Goal: Task Accomplishment & Management: Complete application form

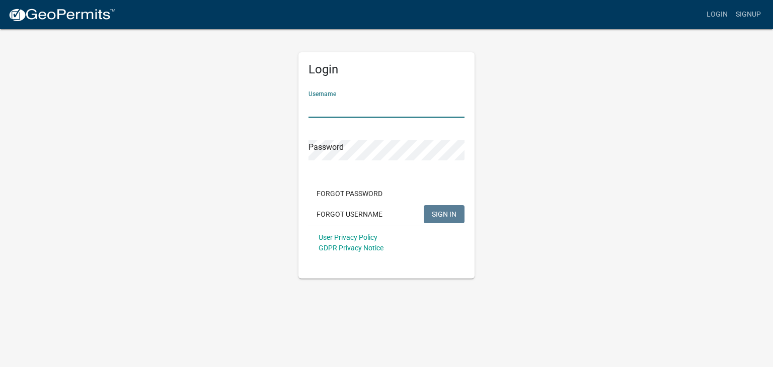
click at [376, 113] on input "Username" at bounding box center [386, 107] width 156 height 21
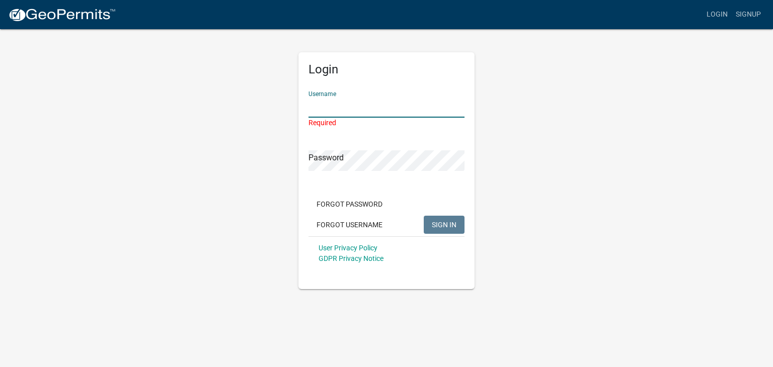
click at [384, 106] on input "Username" at bounding box center [386, 107] width 156 height 21
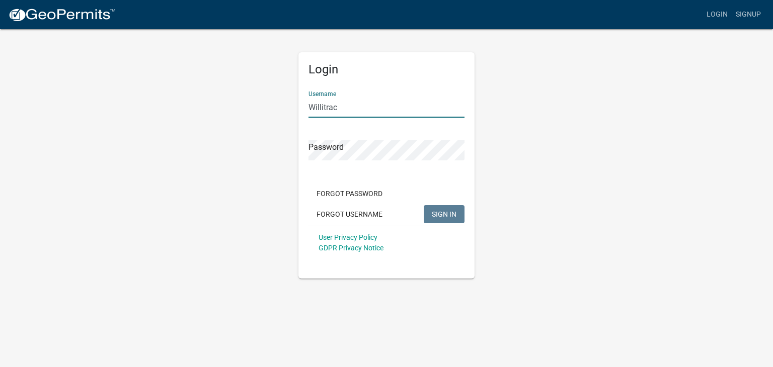
type input "Willitrac"
click at [449, 213] on span "SIGN IN" at bounding box center [444, 214] width 25 height 8
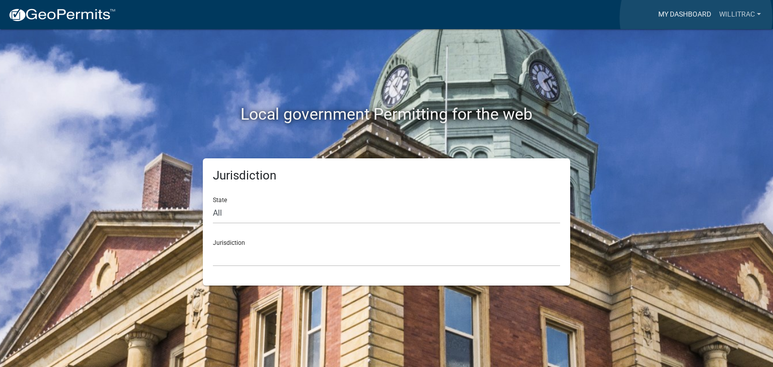
click at [696, 18] on link "My Dashboard" at bounding box center [684, 14] width 61 height 19
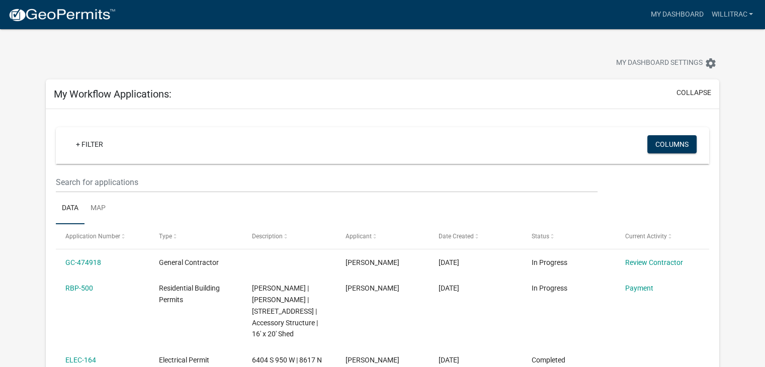
scroll to position [36, 0]
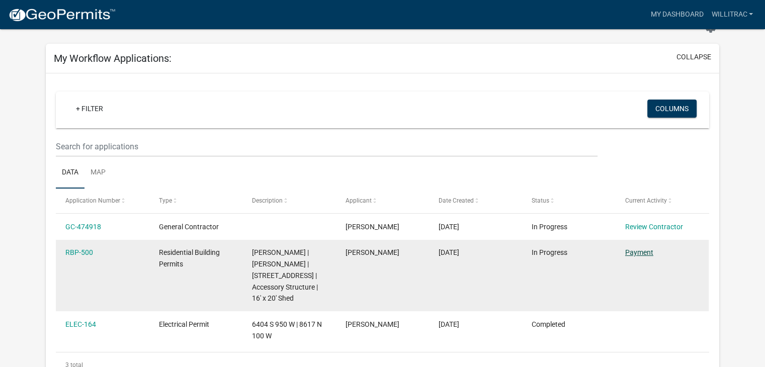
click at [633, 252] on link "Payment" at bounding box center [639, 252] width 28 height 8
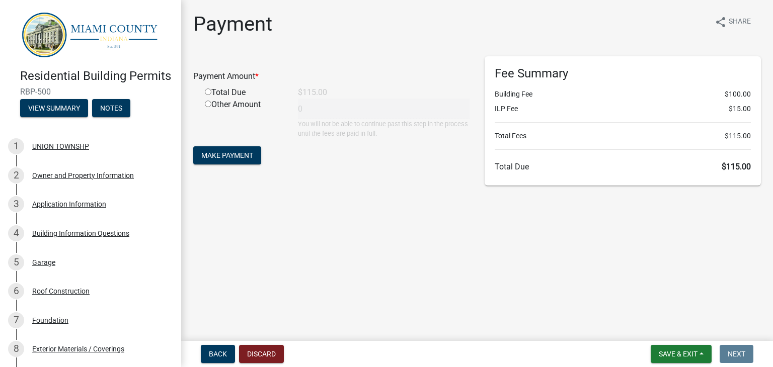
click at [210, 93] on input "radio" at bounding box center [208, 92] width 7 height 7
radio input "true"
type input "115"
click at [234, 157] on span "Make Payment" at bounding box center [227, 155] width 52 height 8
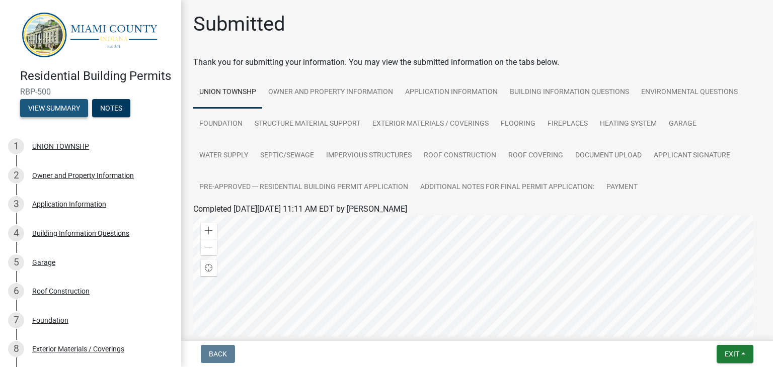
click at [59, 117] on button "View Summary" at bounding box center [54, 108] width 68 height 18
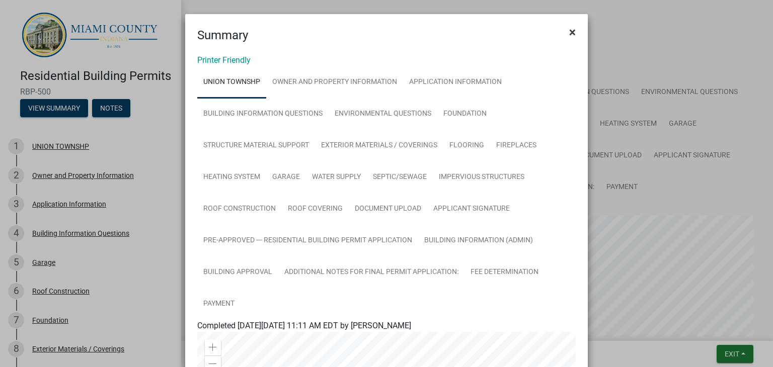
click at [571, 30] on button "×" at bounding box center [572, 32] width 23 height 28
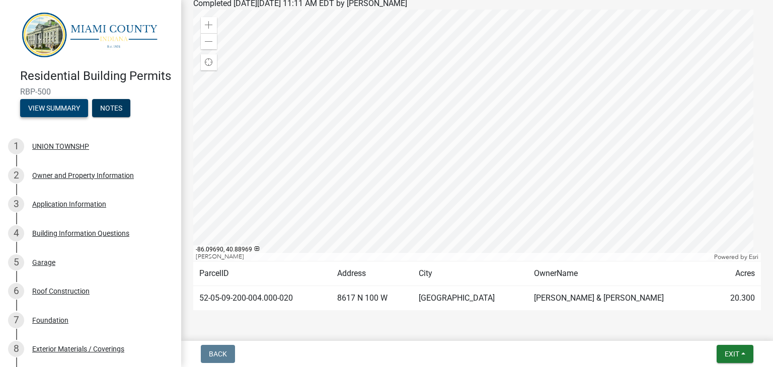
scroll to position [239, 0]
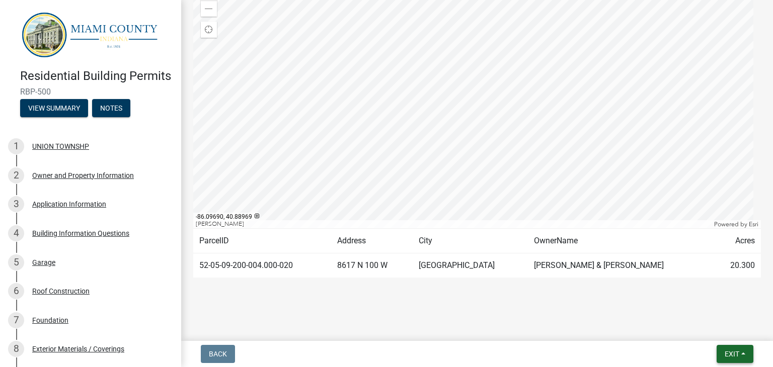
click at [727, 352] on span "Exit" at bounding box center [731, 354] width 15 height 8
click at [702, 328] on button "Save & Exit" at bounding box center [713, 328] width 80 height 24
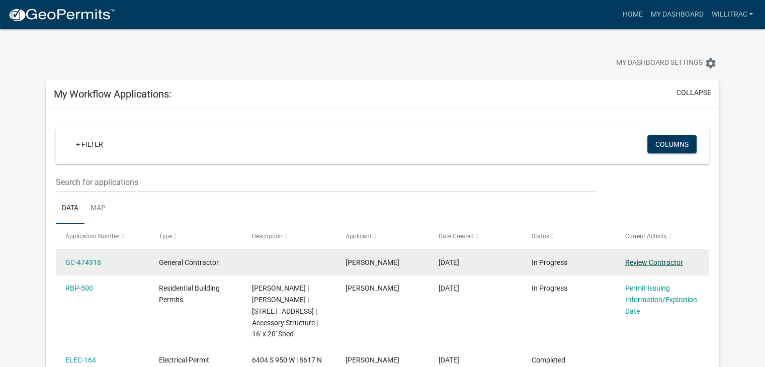
click at [632, 259] on link "Review Contractor" at bounding box center [654, 263] width 58 height 8
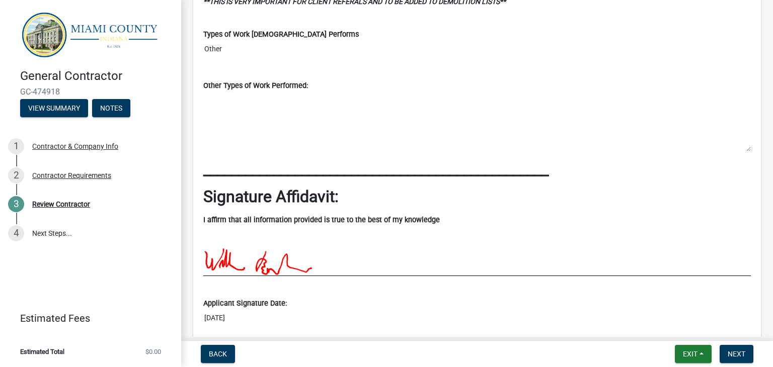
scroll to position [1508, 0]
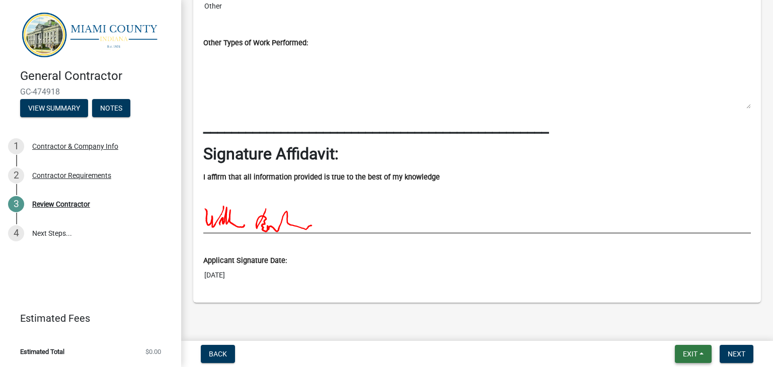
click at [688, 350] on span "Exit" at bounding box center [690, 354] width 15 height 8
click at [221, 347] on button "Back" at bounding box center [218, 354] width 34 height 18
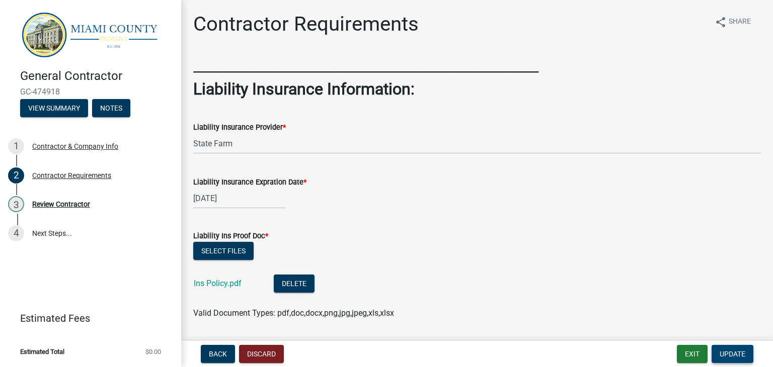
click at [730, 351] on span "Update" at bounding box center [732, 354] width 26 height 8
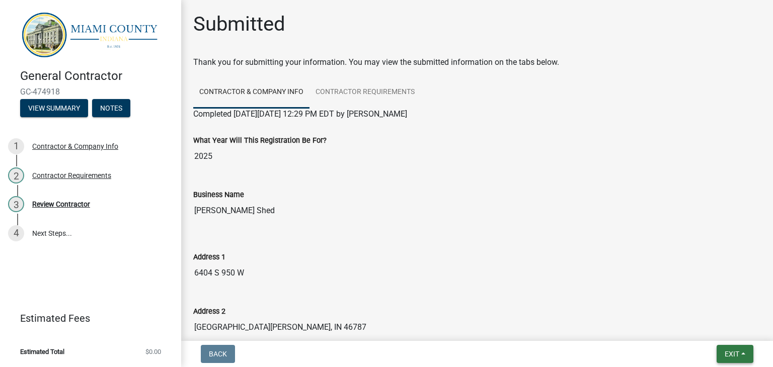
click at [738, 353] on span "Exit" at bounding box center [731, 354] width 15 height 8
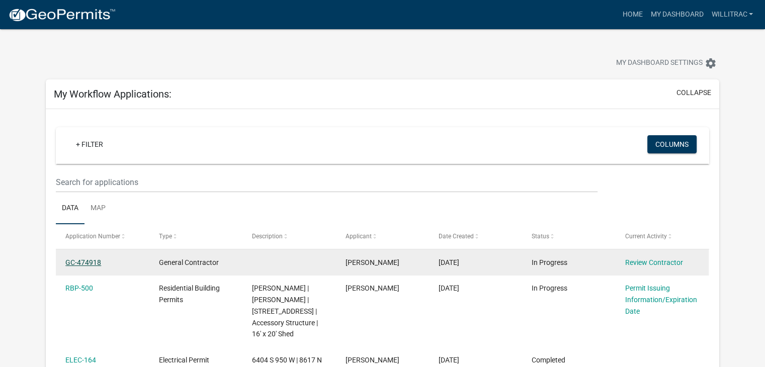
drag, startPoint x: 640, startPoint y: 263, endPoint x: 80, endPoint y: 263, distance: 559.9
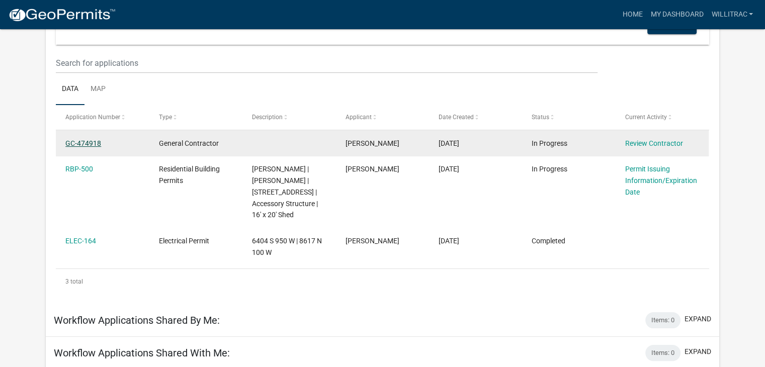
scroll to position [122, 0]
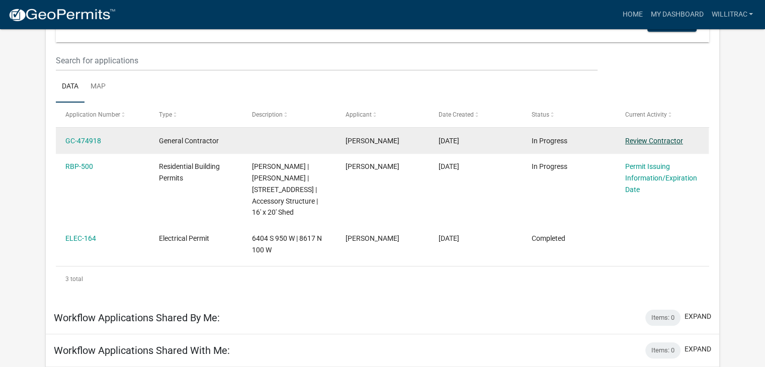
drag, startPoint x: 84, startPoint y: 139, endPoint x: 635, endPoint y: 141, distance: 550.8
drag, startPoint x: 635, startPoint y: 141, endPoint x: 76, endPoint y: 140, distance: 558.9
click at [76, 140] on link "GC-474918" at bounding box center [83, 141] width 36 height 8
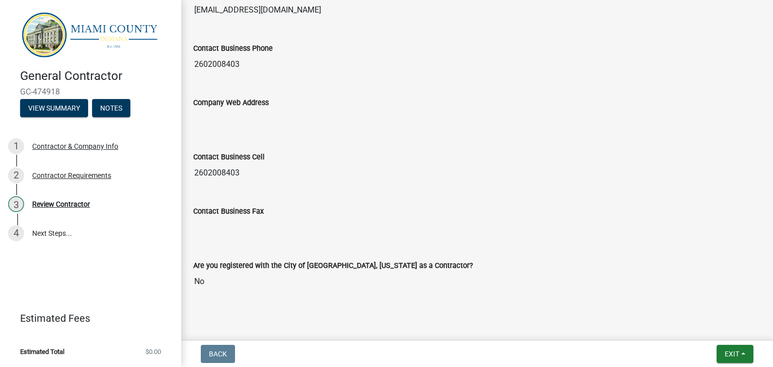
scroll to position [737, 0]
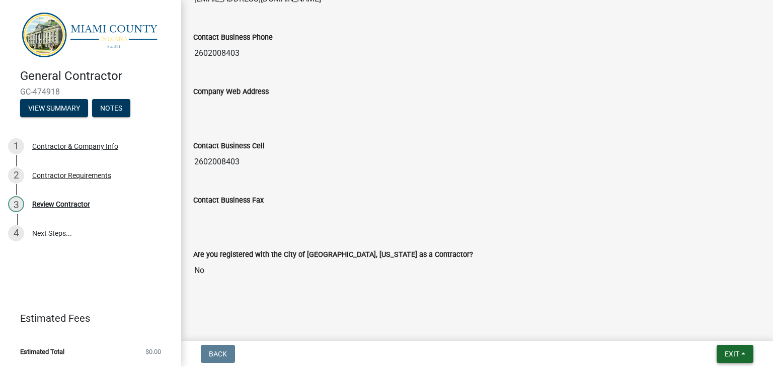
click at [741, 354] on button "Exit" at bounding box center [734, 354] width 37 height 18
click at [322, 341] on nav "Back Exit Save Save & Exit" at bounding box center [477, 354] width 592 height 26
click at [52, 107] on button "View Summary" at bounding box center [54, 108] width 68 height 18
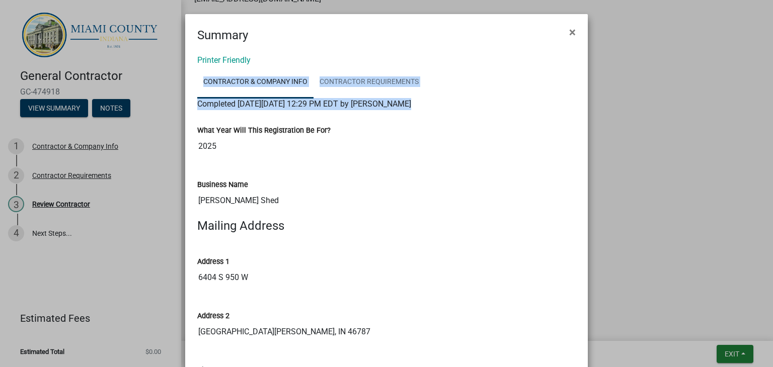
drag, startPoint x: 578, startPoint y: 76, endPoint x: 583, endPoint y: 137, distance: 60.5
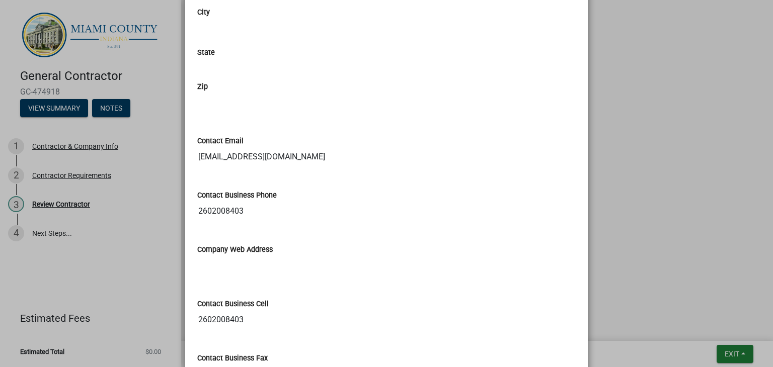
scroll to position [750, 0]
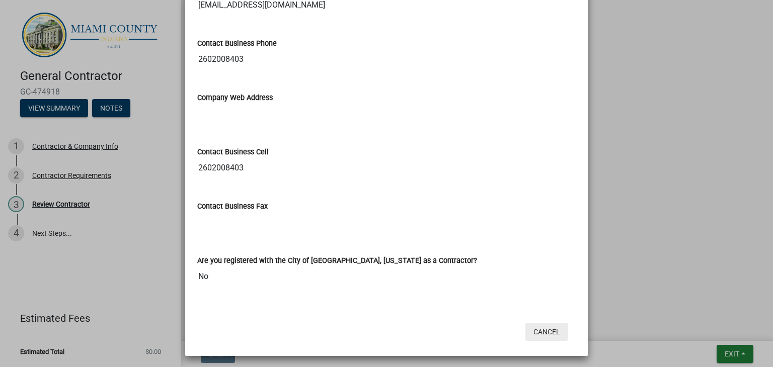
click at [539, 329] on button "Cancel" at bounding box center [546, 332] width 43 height 18
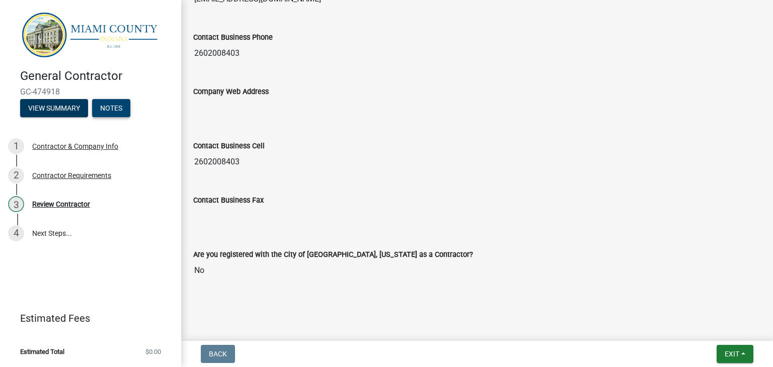
drag, startPoint x: 738, startPoint y: 354, endPoint x: 105, endPoint y: 108, distance: 679.2
drag, startPoint x: 105, startPoint y: 108, endPoint x: 54, endPoint y: 105, distance: 50.9
click at [54, 105] on button "View Summary" at bounding box center [54, 108] width 68 height 18
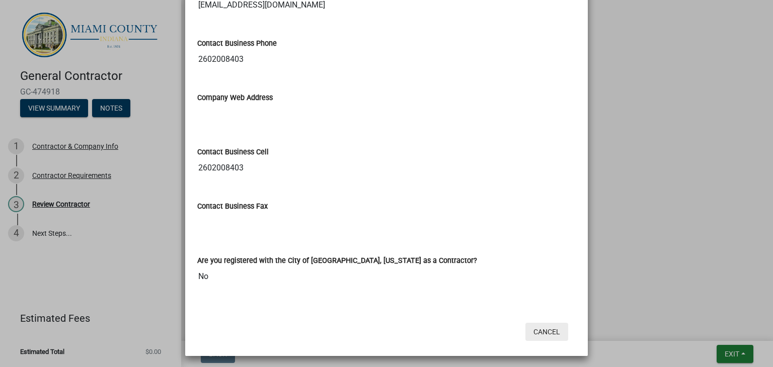
click at [546, 326] on button "Cancel" at bounding box center [546, 332] width 43 height 18
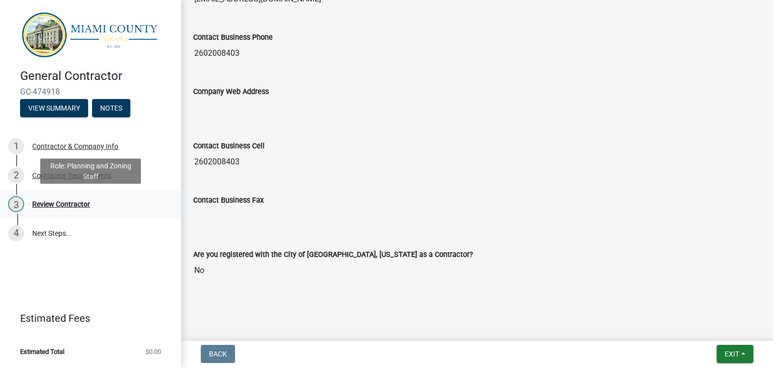
click at [77, 206] on div "Review Contractor" at bounding box center [61, 204] width 58 height 7
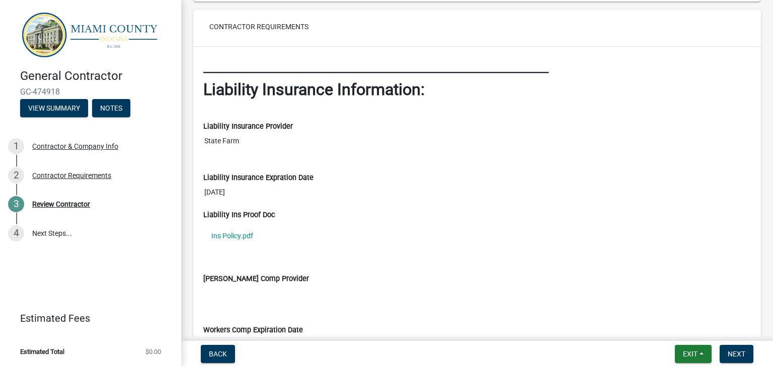
scroll to position [967, 0]
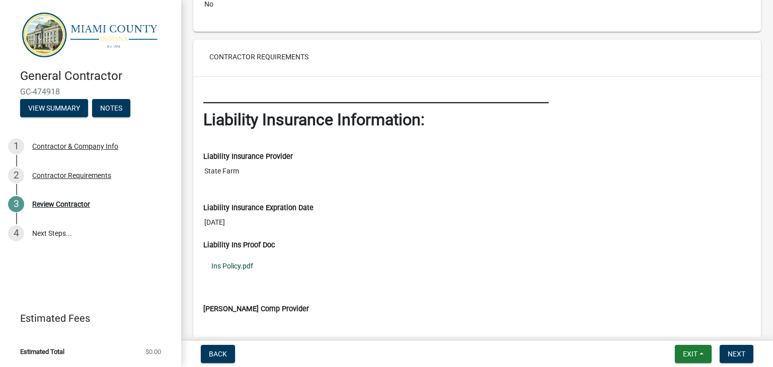
drag, startPoint x: 242, startPoint y: 260, endPoint x: 225, endPoint y: 265, distance: 17.3
click at [225, 265] on link "Ins Policy.pdf" at bounding box center [476, 266] width 547 height 23
drag, startPoint x: 225, startPoint y: 261, endPoint x: 497, endPoint y: 242, distance: 272.3
click at [497, 242] on div "Liability Ins Proof Doc" at bounding box center [476, 245] width 547 height 11
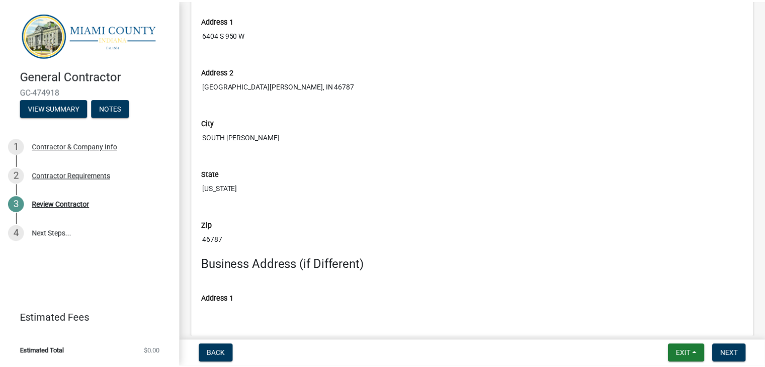
scroll to position [0, 0]
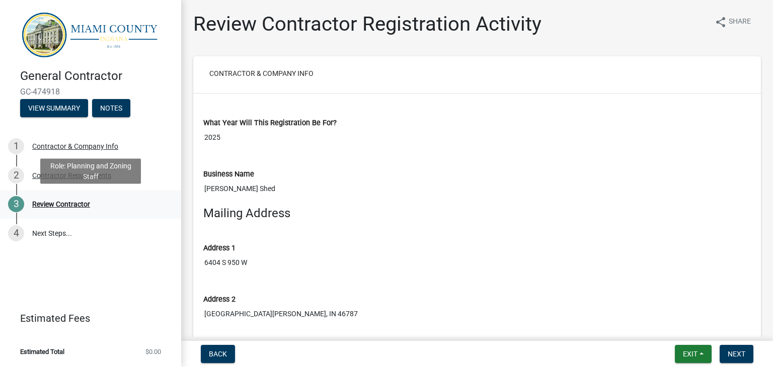
drag, startPoint x: 284, startPoint y: 73, endPoint x: 56, endPoint y: 204, distance: 262.3
drag, startPoint x: 56, startPoint y: 204, endPoint x: 596, endPoint y: 294, distance: 546.8
click at [596, 294] on div "Address 2" at bounding box center [476, 299] width 547 height 11
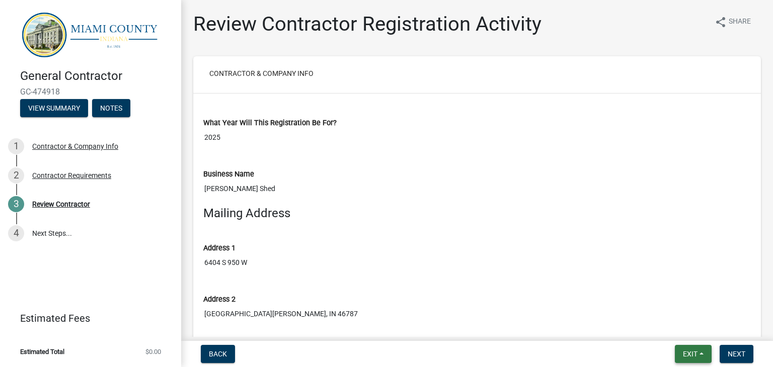
click at [696, 350] on span "Exit" at bounding box center [690, 354] width 15 height 8
click at [225, 357] on span "Back" at bounding box center [218, 354] width 18 height 8
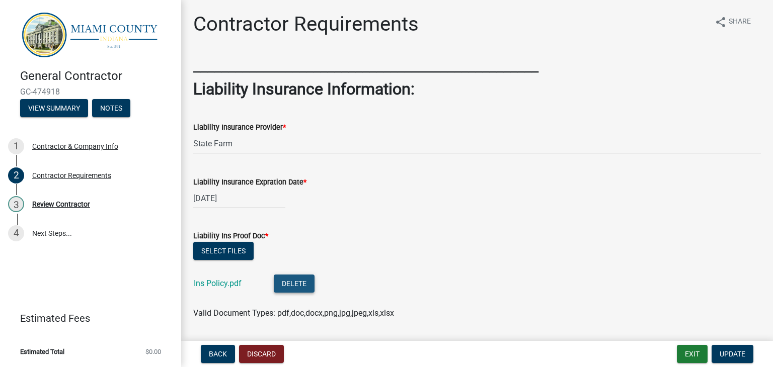
click at [294, 284] on button "Delete" at bounding box center [294, 284] width 41 height 18
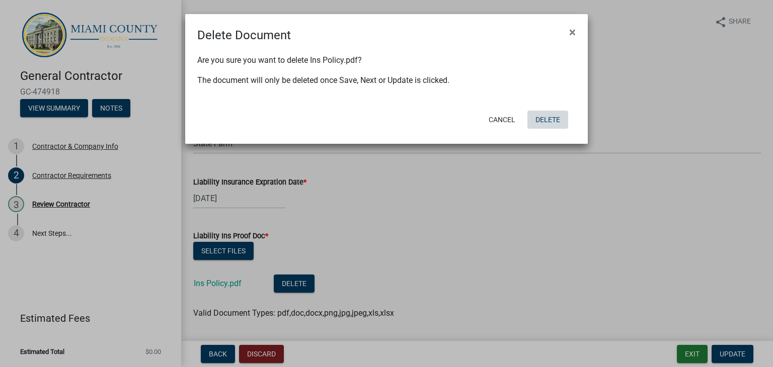
click at [542, 115] on button "Delete" at bounding box center [547, 120] width 41 height 18
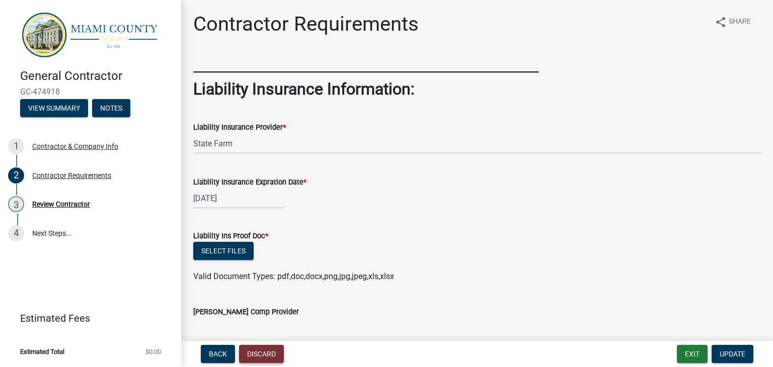
click at [264, 359] on button "Discard" at bounding box center [261, 354] width 45 height 18
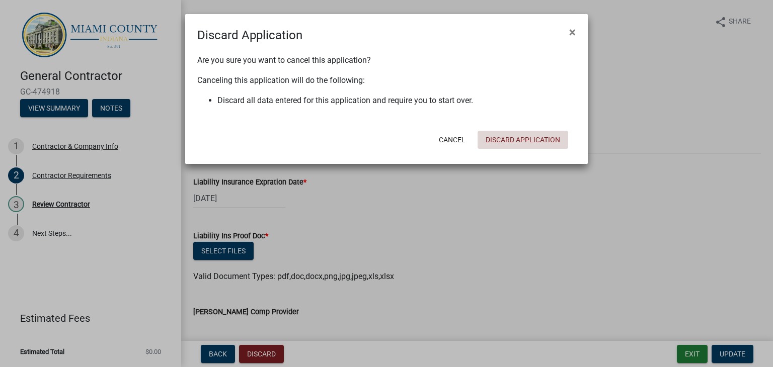
click at [514, 137] on button "Discard Application" at bounding box center [522, 140] width 91 height 18
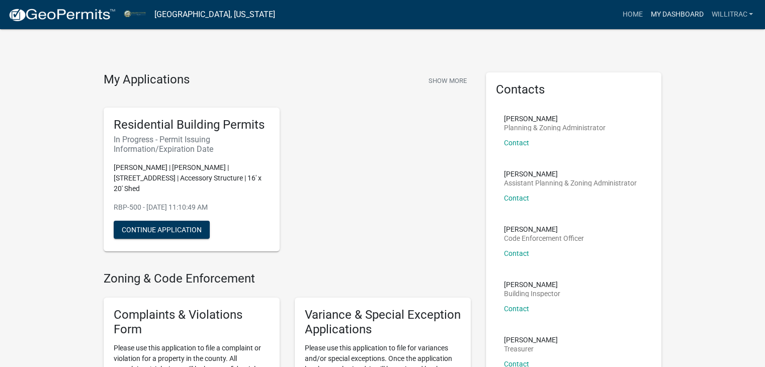
click at [667, 17] on link "My Dashboard" at bounding box center [676, 14] width 61 height 19
